Goal: Transaction & Acquisition: Purchase product/service

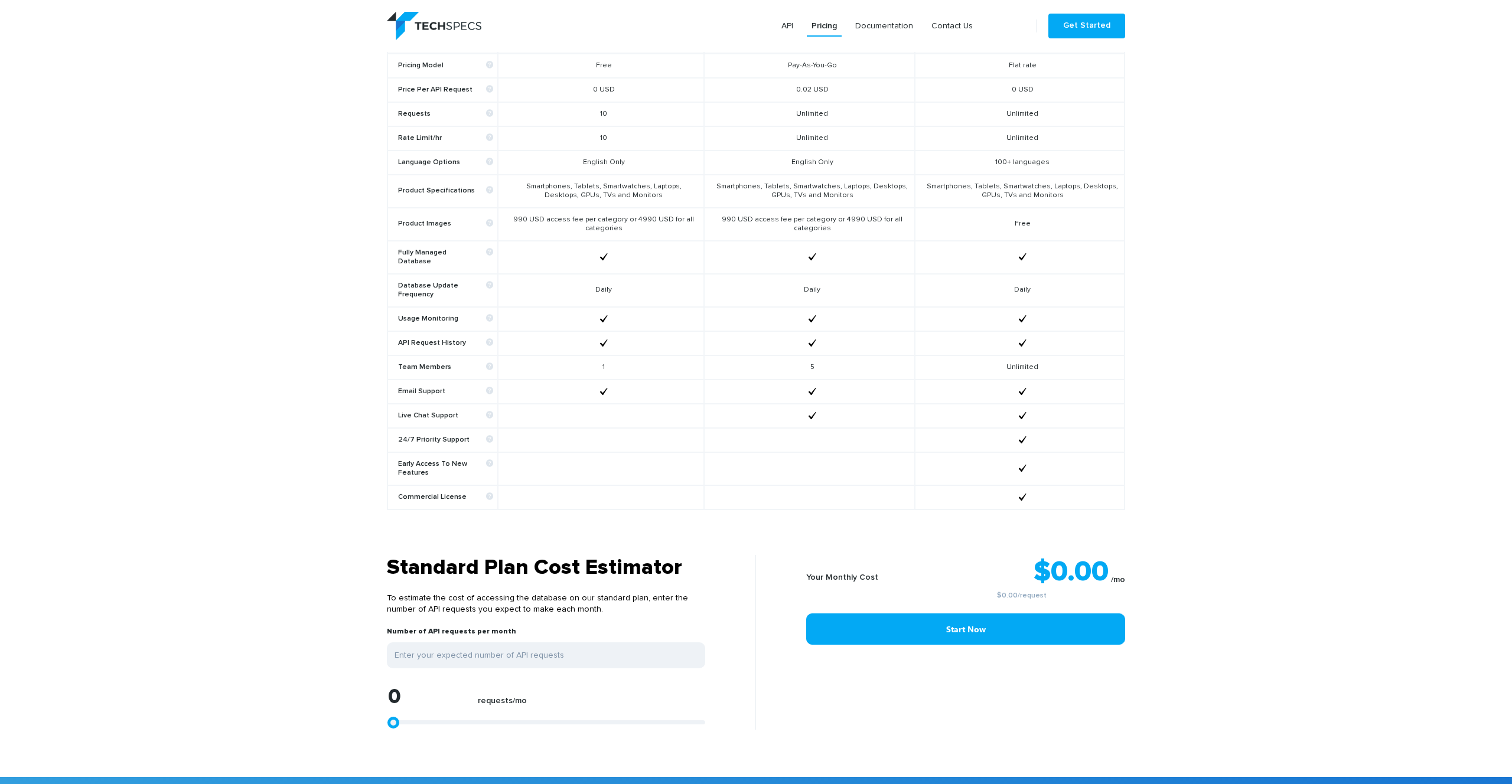
scroll to position [474, 0]
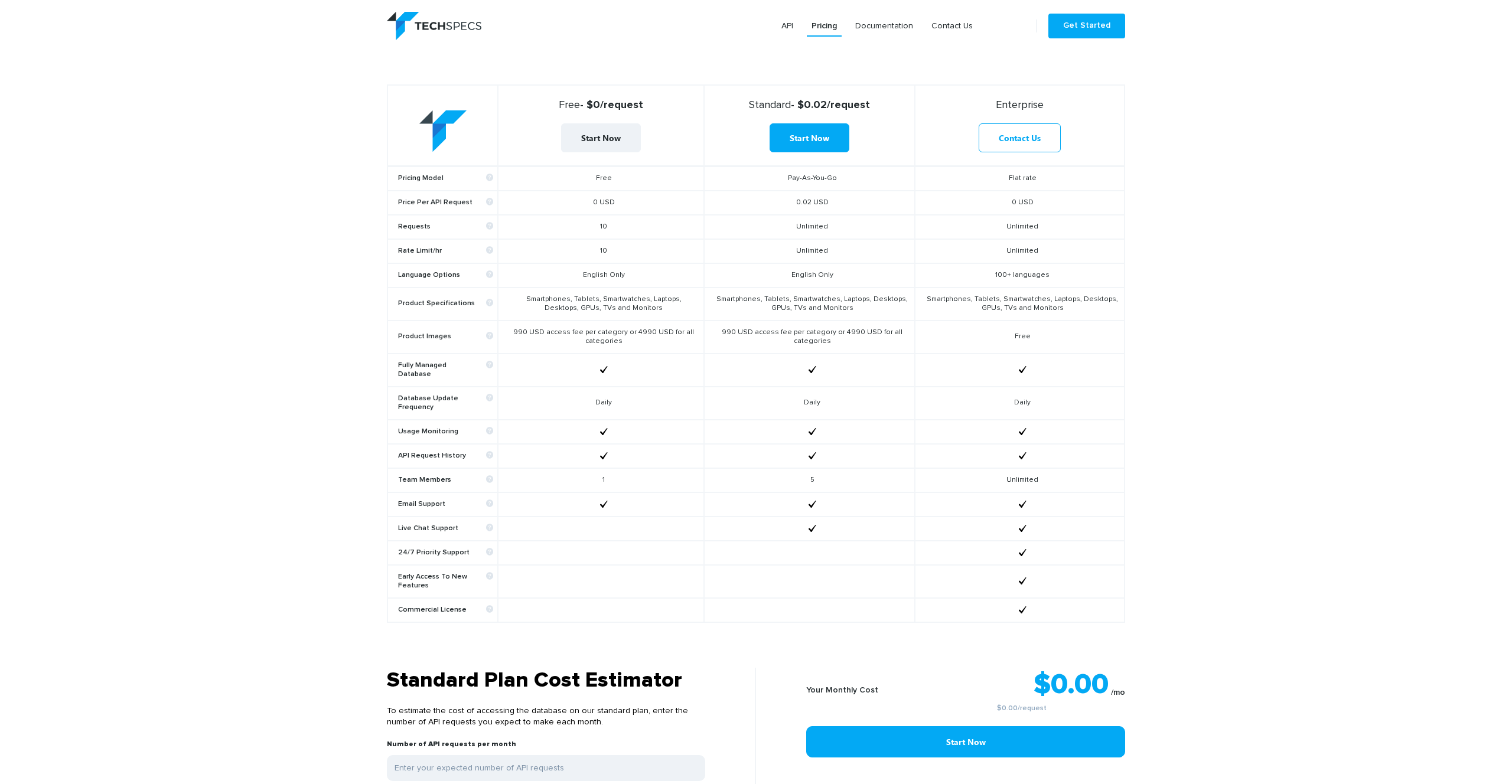
click at [810, 203] on td "0.02 USD" at bounding box center [809, 203] width 211 height 24
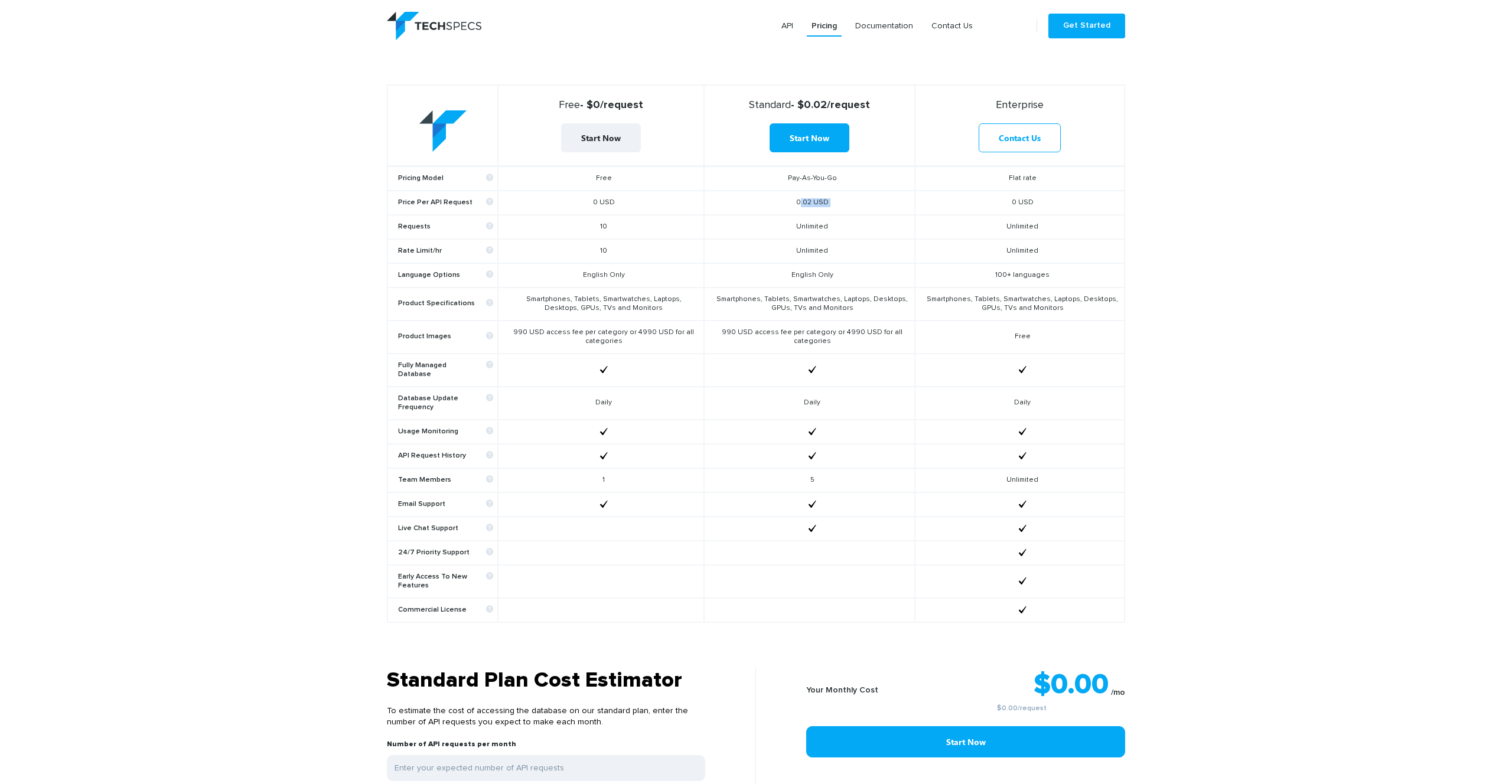
click at [810, 203] on td "0.02 USD" at bounding box center [809, 203] width 211 height 24
click at [792, 340] on td "990 USD access fee per category or 4990 USD for all categories" at bounding box center [809, 337] width 211 height 33
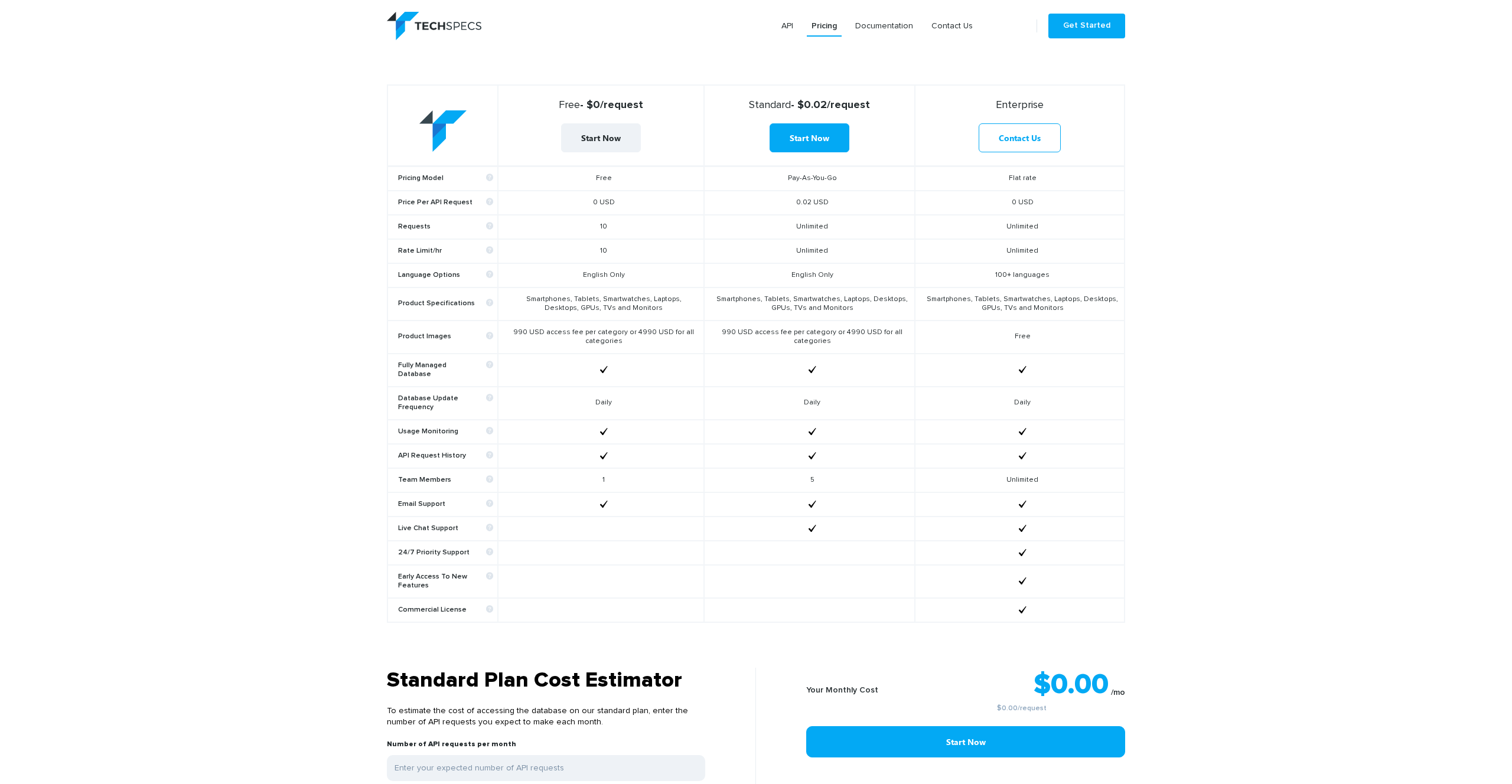
click at [792, 340] on td "990 USD access fee per category or 4990 USD for all categories" at bounding box center [809, 337] width 211 height 33
click at [777, 331] on td "990 USD access fee per category or 4990 USD for all categories" at bounding box center [809, 337] width 211 height 33
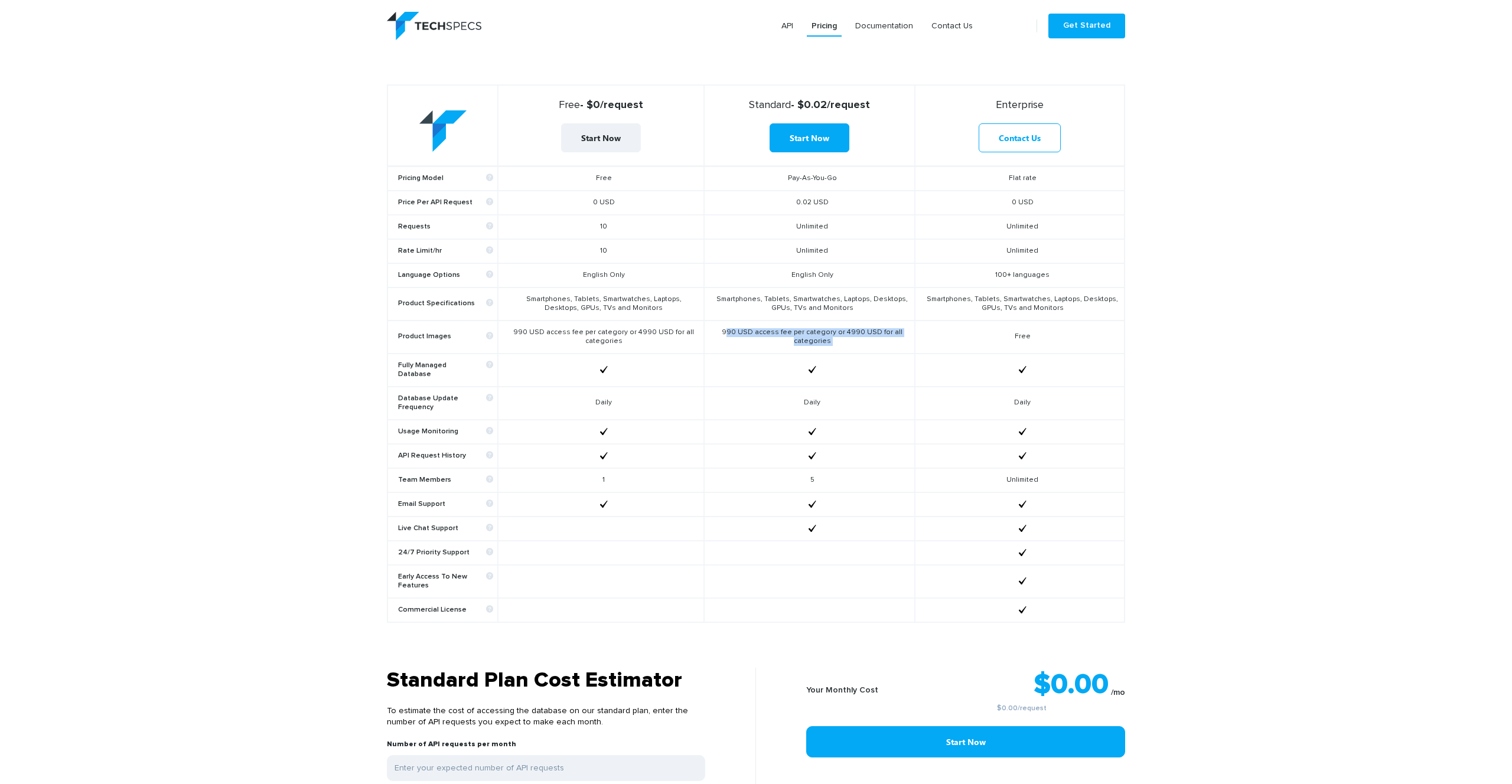
click at [733, 332] on td "990 USD access fee per category or 4990 USD for all categories" at bounding box center [809, 337] width 211 height 33
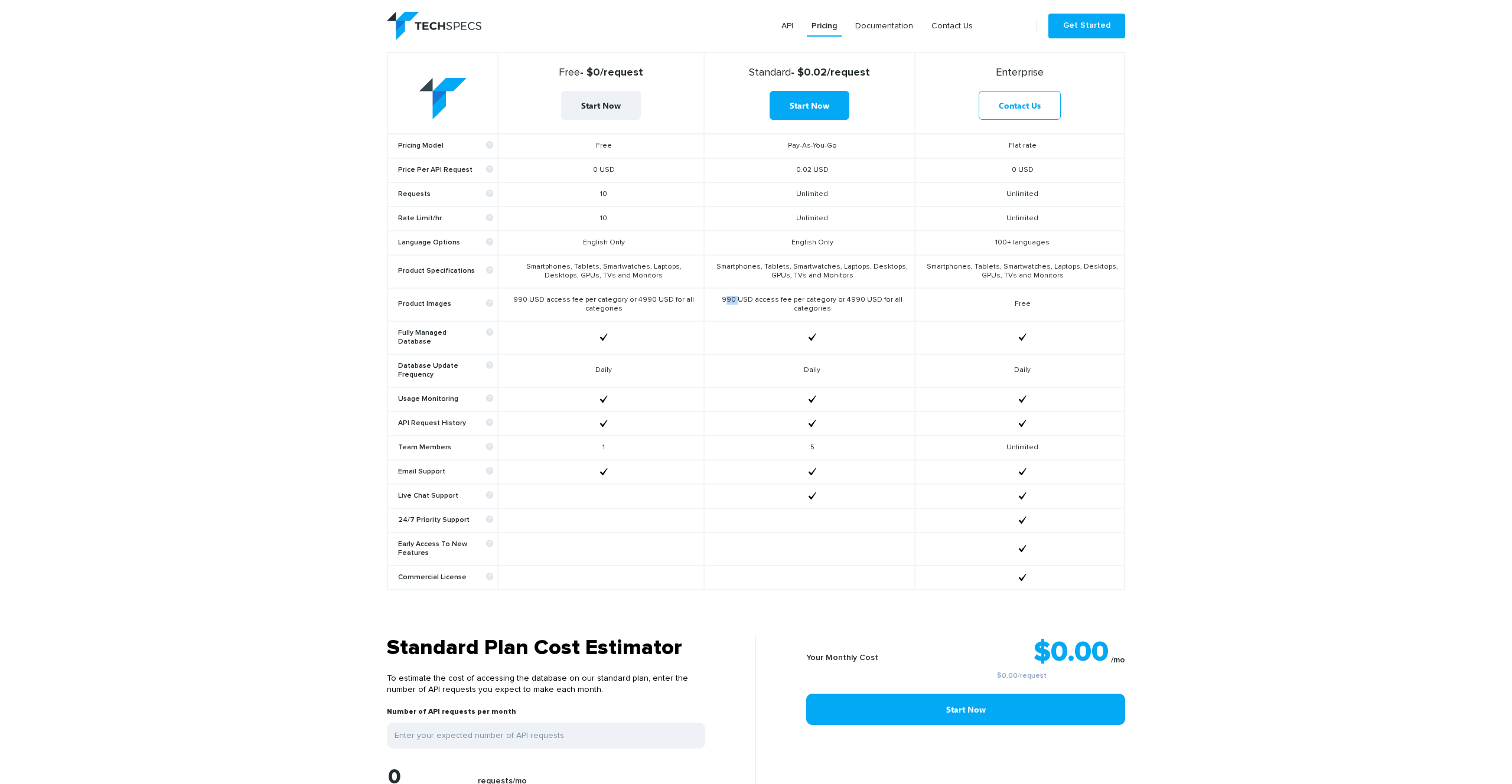
scroll to position [508, 0]
click at [779, 303] on td "990 USD access fee per category or 4990 USD for all categories" at bounding box center [809, 303] width 211 height 33
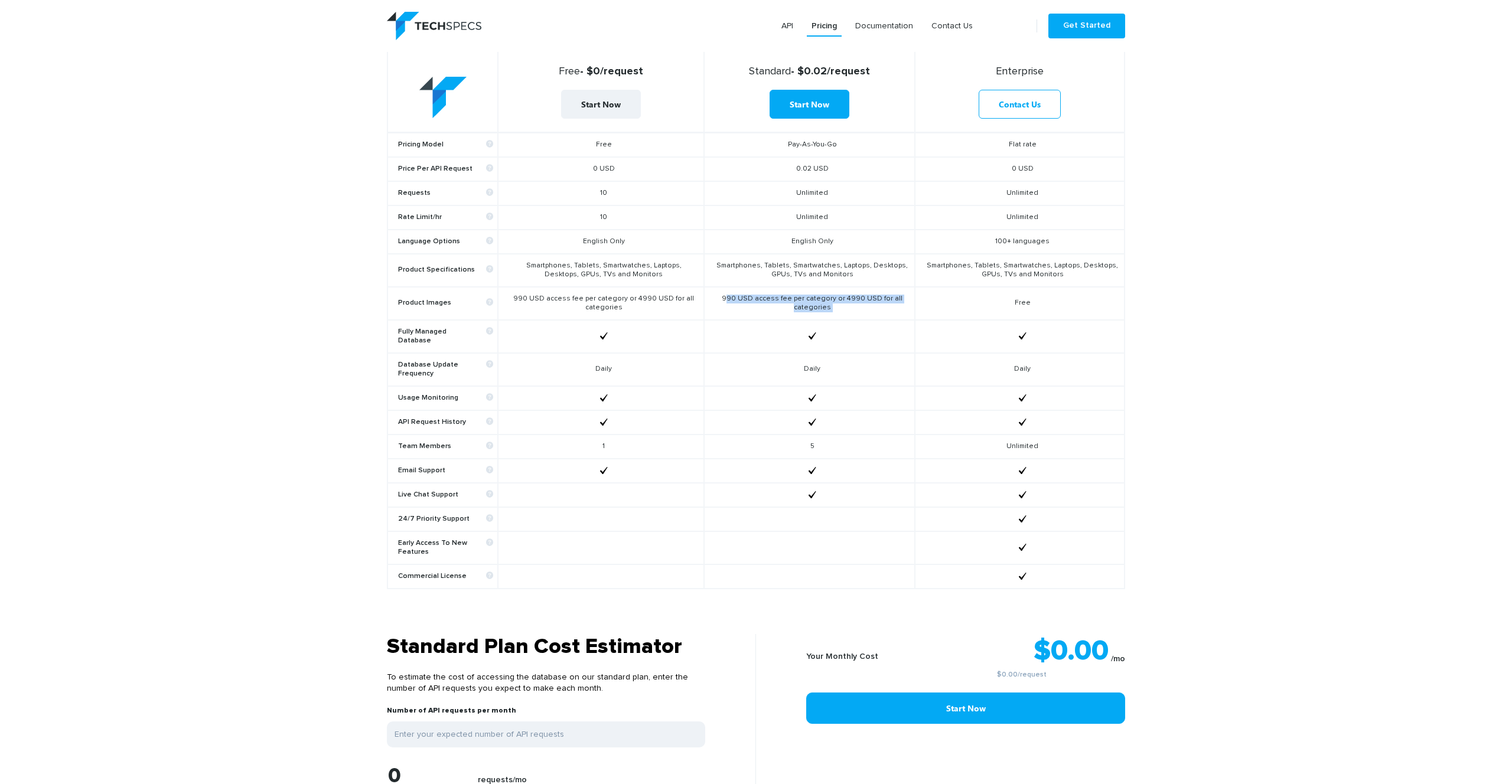
click at [779, 303] on td "990 USD access fee per category or 4990 USD for all categories" at bounding box center [809, 303] width 211 height 33
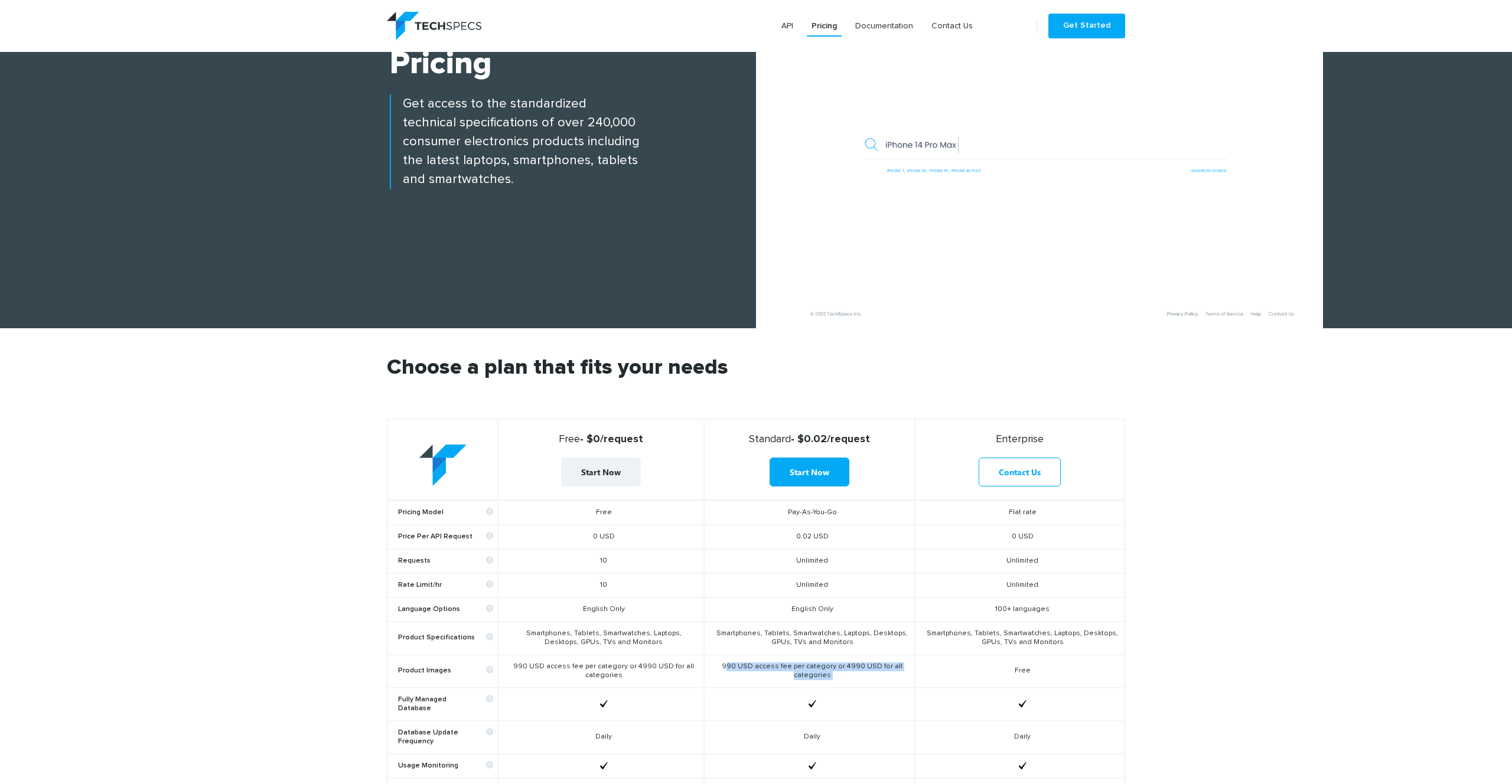
scroll to position [122, 0]
